Goal: Browse casually: Explore the website without a specific task or goal

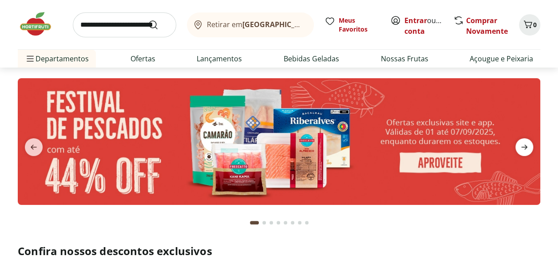
click at [523, 145] on icon "next" at bounding box center [524, 147] width 11 height 11
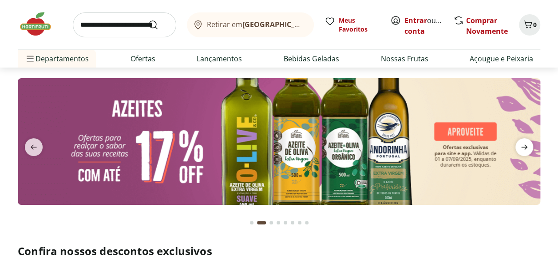
click at [523, 145] on icon "next" at bounding box center [524, 147] width 11 height 11
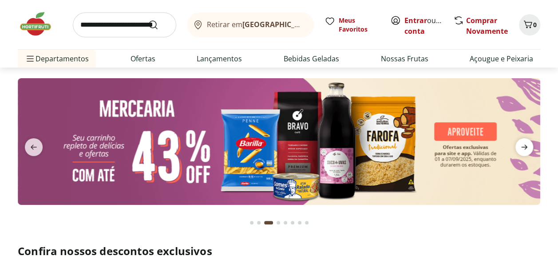
click at [523, 145] on icon "next" at bounding box center [524, 147] width 11 height 11
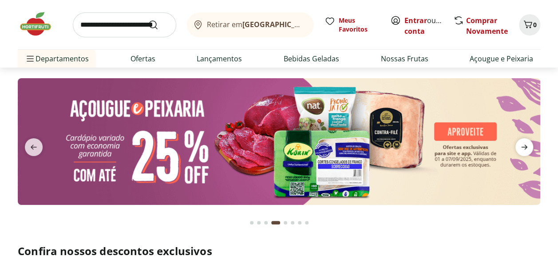
click at [523, 145] on icon "next" at bounding box center [524, 147] width 11 height 11
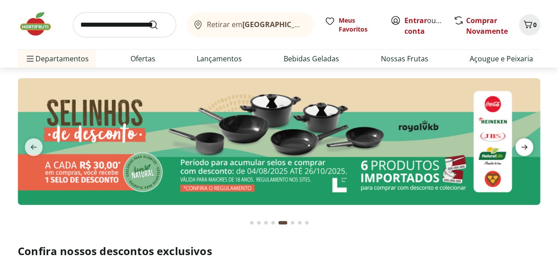
click at [523, 145] on icon "next" at bounding box center [524, 147] width 11 height 11
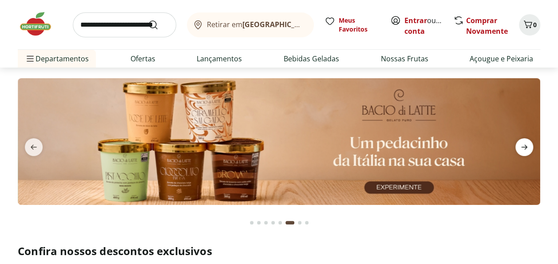
click at [523, 145] on icon "next" at bounding box center [524, 147] width 11 height 11
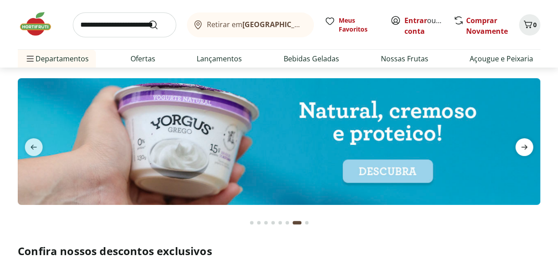
click at [523, 145] on icon "next" at bounding box center [524, 147] width 11 height 11
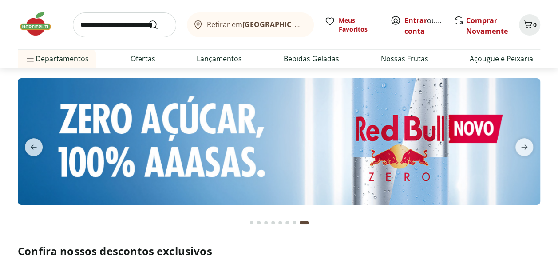
click at [250, 221] on button "Go to page 1 from fs-carousel" at bounding box center [251, 222] width 7 height 21
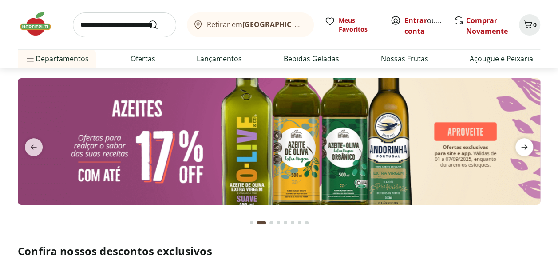
click at [524, 143] on icon "next" at bounding box center [524, 147] width 11 height 11
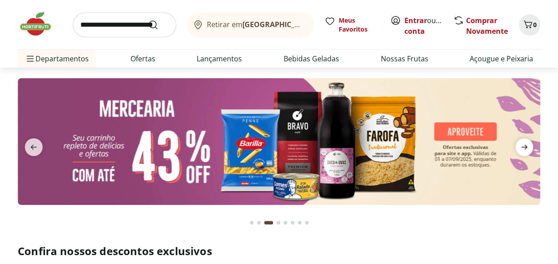
click at [524, 143] on icon "next" at bounding box center [524, 147] width 11 height 11
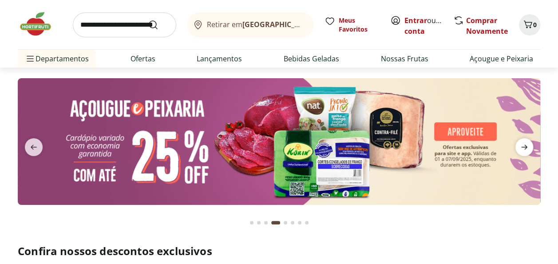
click at [524, 143] on icon "next" at bounding box center [524, 147] width 11 height 11
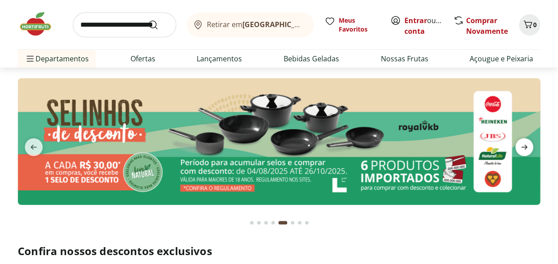
click at [524, 143] on icon "next" at bounding box center [524, 147] width 11 height 11
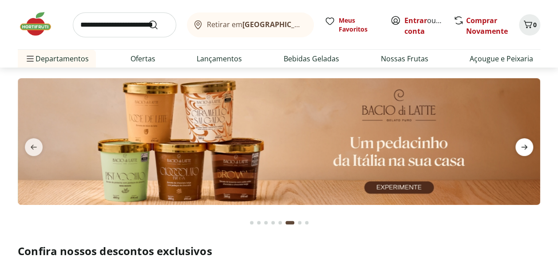
click at [524, 143] on icon "next" at bounding box center [524, 147] width 11 height 11
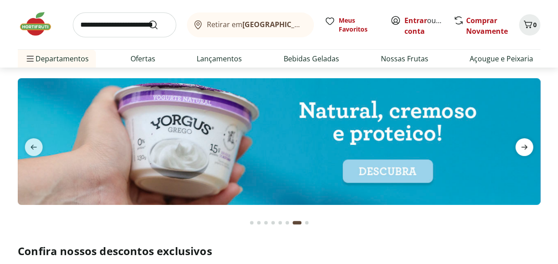
click at [524, 143] on icon "next" at bounding box center [524, 147] width 11 height 11
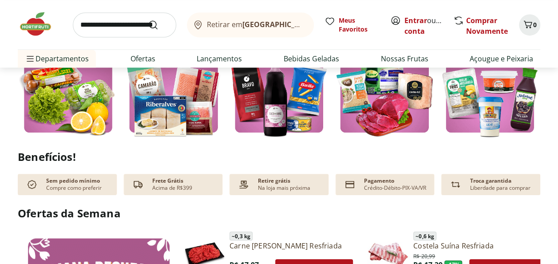
scroll to position [267, 0]
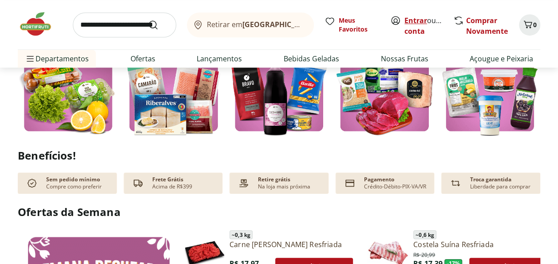
click at [419, 20] on link "Entrar" at bounding box center [416, 21] width 23 height 10
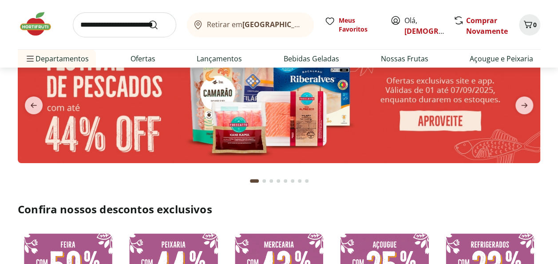
scroll to position [133, 0]
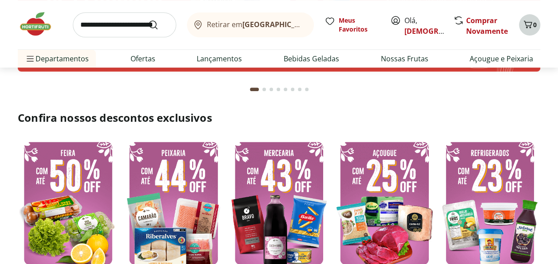
click at [531, 31] on div "0" at bounding box center [529, 25] width 7 height 14
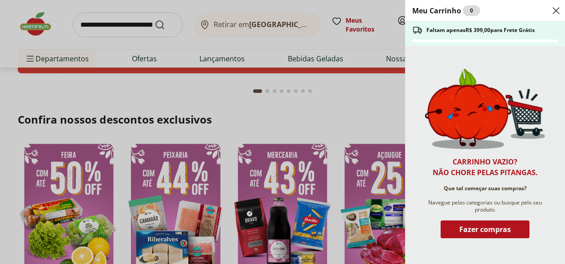
click at [555, 9] on use "Close" at bounding box center [556, 10] width 11 height 11
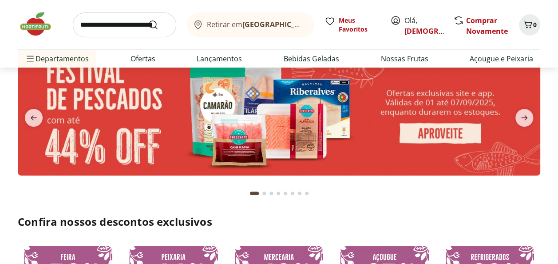
scroll to position [0, 0]
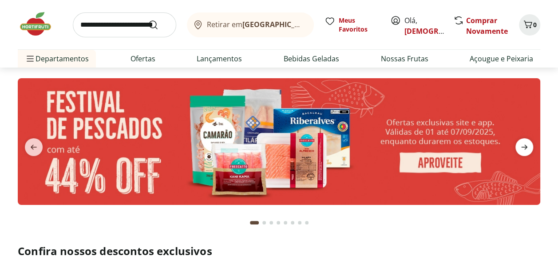
click at [530, 145] on span "next" at bounding box center [525, 147] width 18 height 18
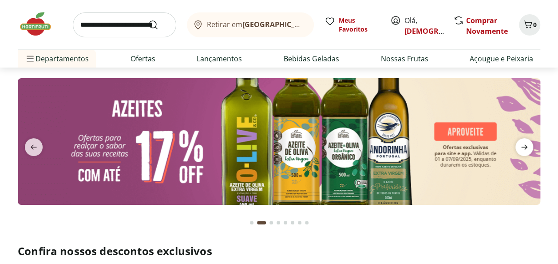
click at [530, 145] on span "next" at bounding box center [525, 147] width 18 height 18
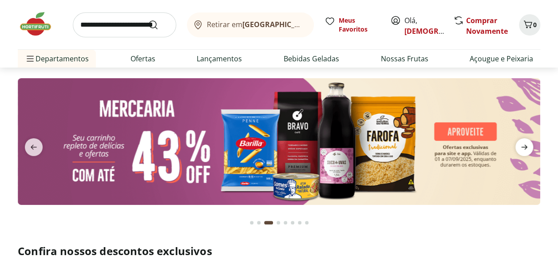
click at [530, 145] on span "next" at bounding box center [525, 147] width 18 height 18
click at [526, 147] on icon "next" at bounding box center [525, 146] width 6 height 5
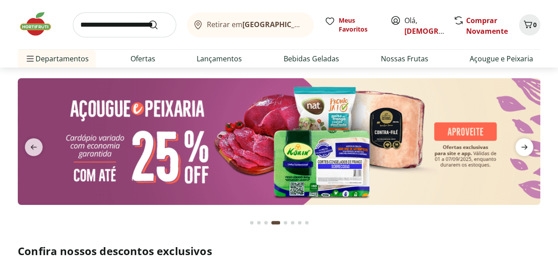
click at [526, 147] on icon "next" at bounding box center [525, 146] width 6 height 5
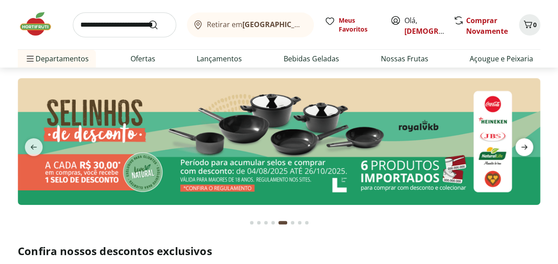
click at [526, 147] on icon "next" at bounding box center [525, 146] width 6 height 5
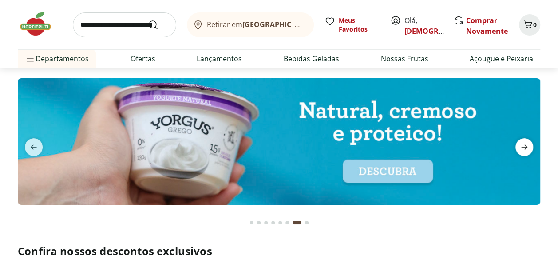
click at [528, 149] on icon "next" at bounding box center [524, 147] width 11 height 11
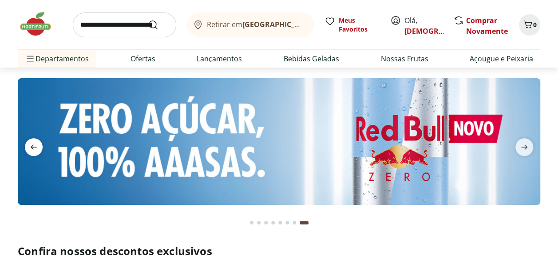
click at [36, 145] on icon "previous" at bounding box center [33, 147] width 11 height 11
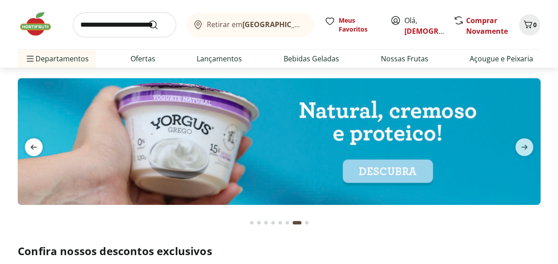
click at [36, 145] on icon "previous" at bounding box center [33, 147] width 11 height 11
click at [35, 145] on icon "previous" at bounding box center [33, 147] width 11 height 11
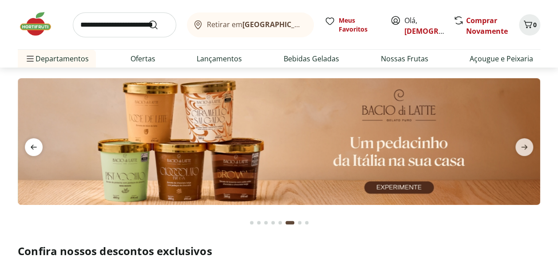
click at [35, 145] on icon "previous" at bounding box center [33, 147] width 11 height 11
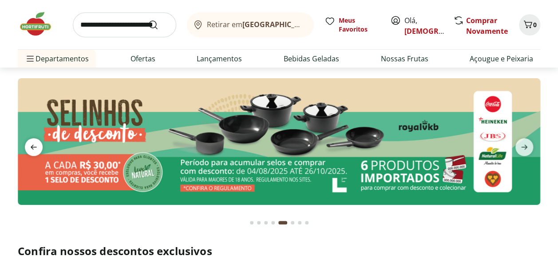
click at [32, 143] on icon "previous" at bounding box center [33, 147] width 11 height 11
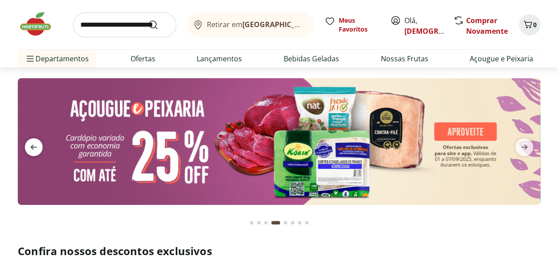
click at [31, 143] on icon "previous" at bounding box center [33, 147] width 11 height 11
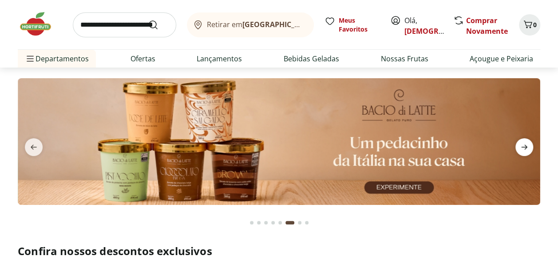
click at [523, 144] on icon "next" at bounding box center [524, 147] width 11 height 11
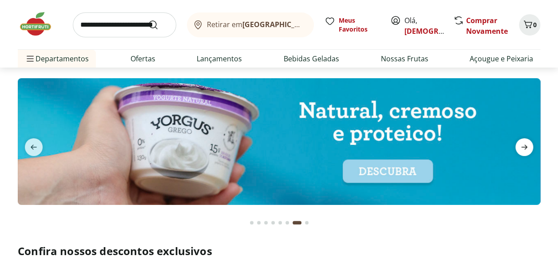
click at [523, 146] on icon "next" at bounding box center [525, 146] width 6 height 5
